Goal: Task Accomplishment & Management: Use online tool/utility

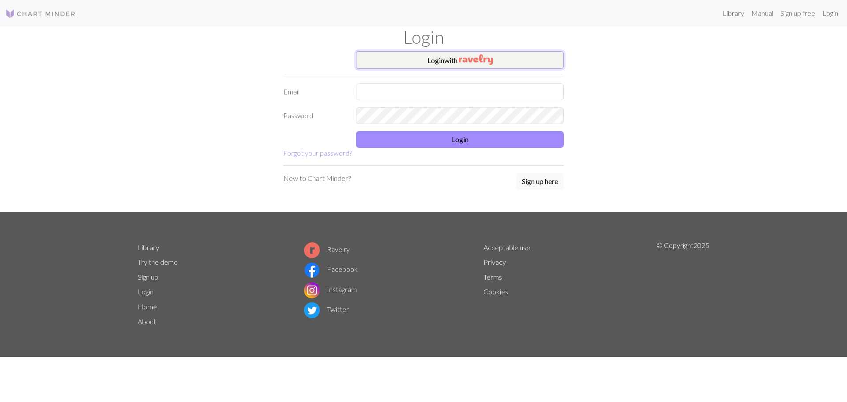
click at [556, 60] on button "Login with" at bounding box center [460, 60] width 208 height 18
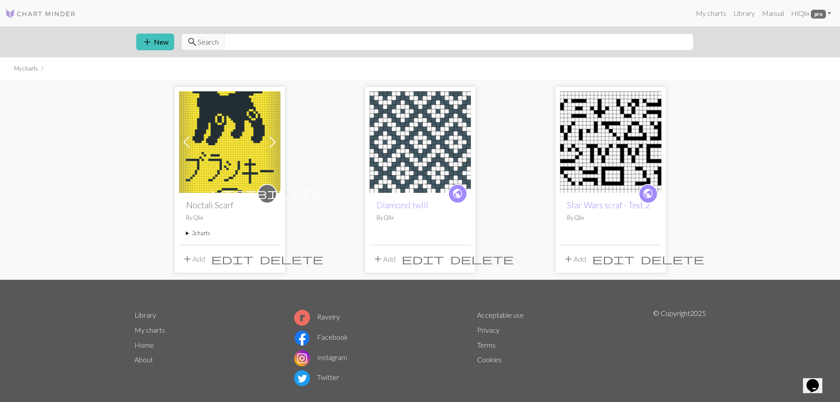
click at [194, 138] on img at bounding box center [229, 141] width 101 height 101
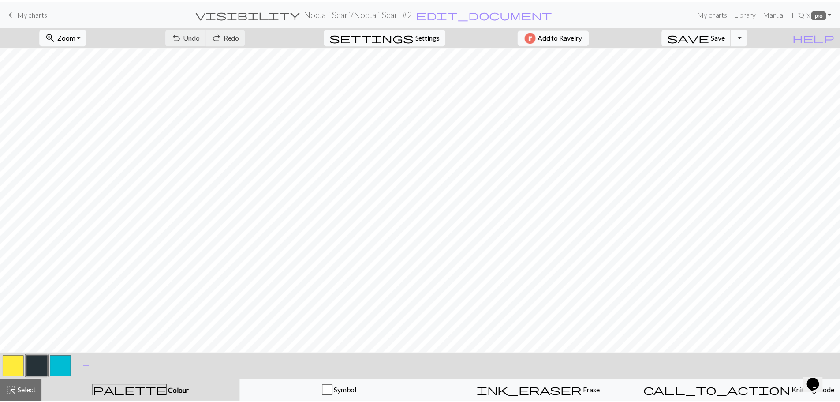
scroll to position [75, 0]
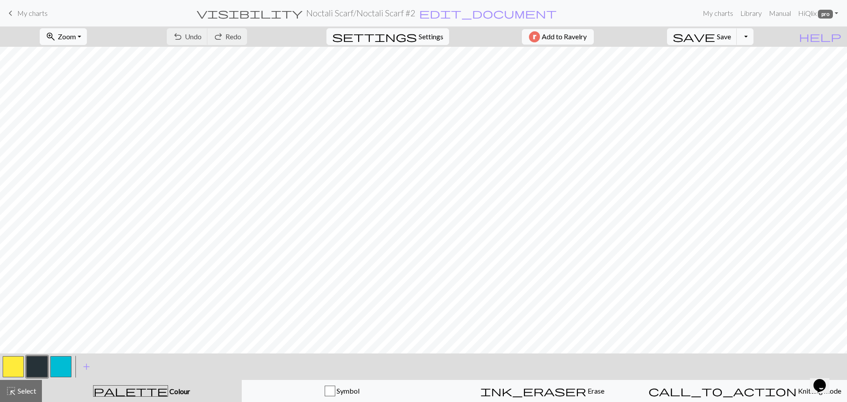
click at [26, 15] on span "My charts" at bounding box center [32, 13] width 30 height 8
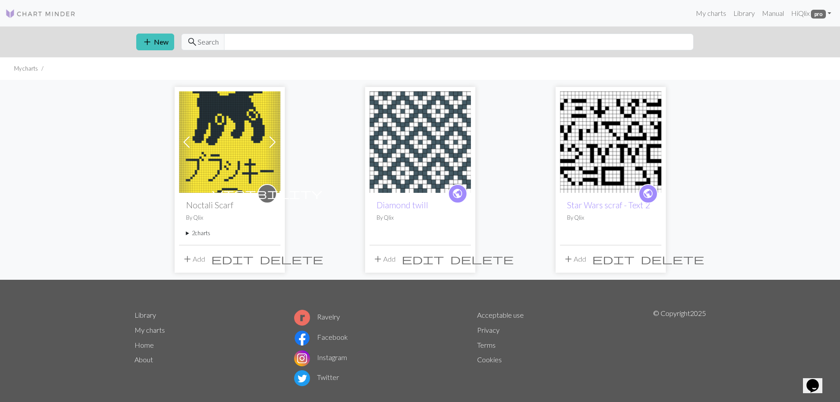
click at [158, 52] on div "add New search Search" at bounding box center [420, 41] width 582 height 31
click at [157, 40] on button "add New" at bounding box center [155, 42] width 38 height 17
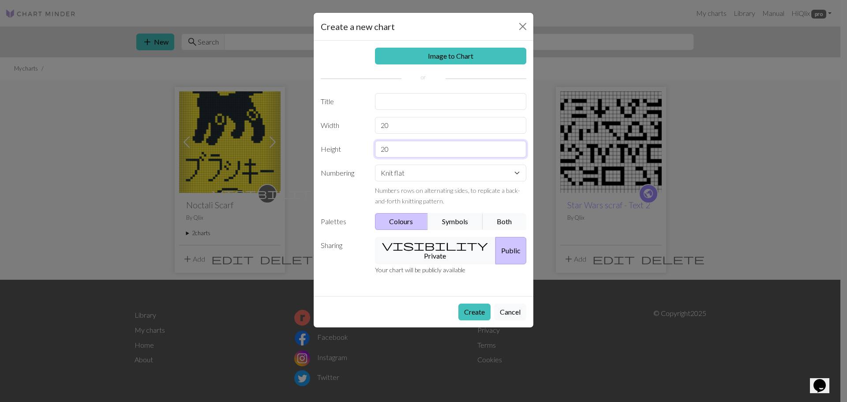
click at [405, 141] on input "20" at bounding box center [451, 149] width 152 height 17
type input "519"
click at [405, 127] on input "20" at bounding box center [451, 125] width 152 height 17
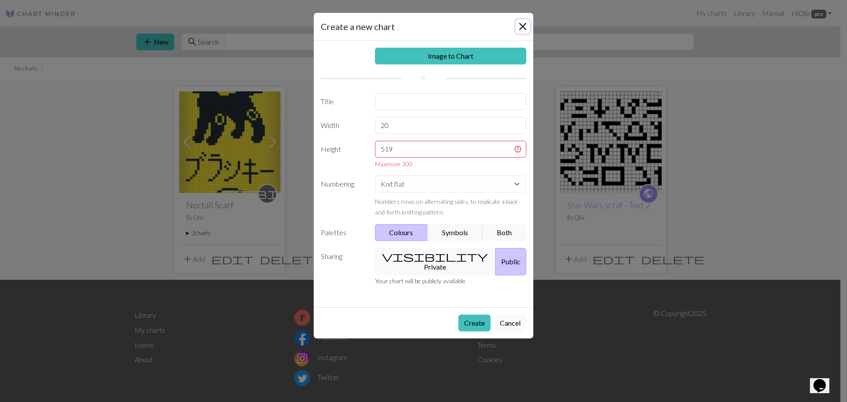
click at [522, 25] on button "Close" at bounding box center [522, 26] width 14 height 14
